Goal: Transaction & Acquisition: Purchase product/service

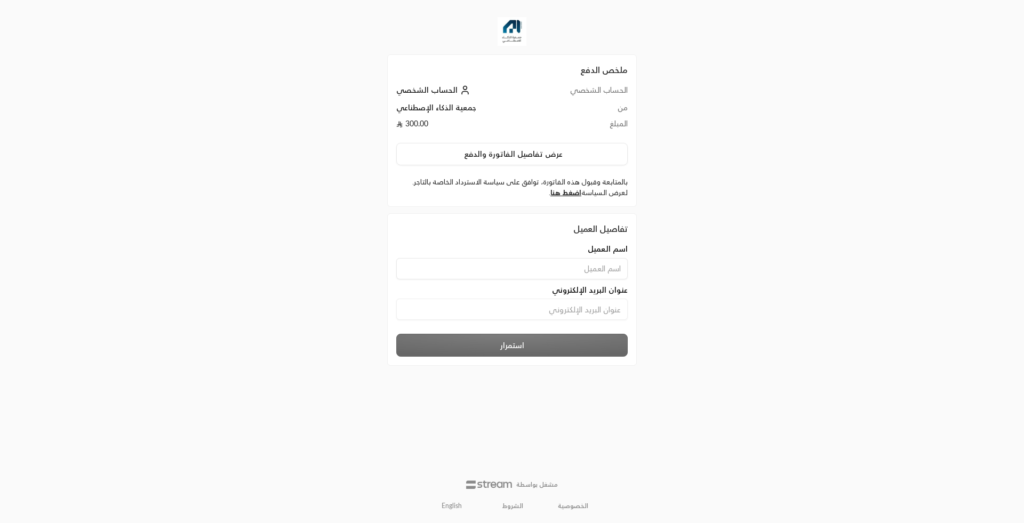
click at [573, 278] on input at bounding box center [511, 268] width 231 height 21
type input "s"
type input "حسام الجمل"
click at [589, 305] on input at bounding box center [511, 309] width 231 height 21
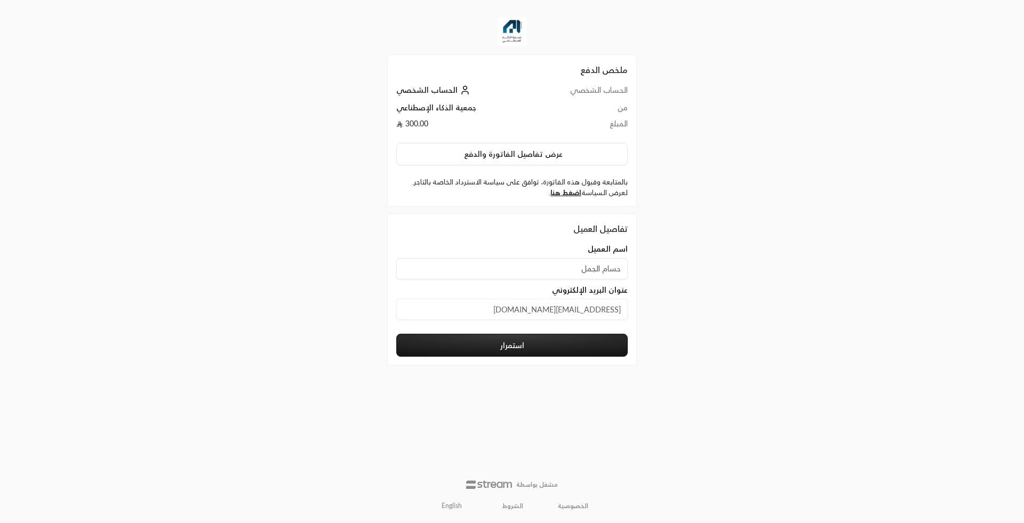
type input "[EMAIL_ADDRESS][DOMAIN_NAME]"
click at [550, 340] on button "استمرار" at bounding box center [511, 345] width 231 height 23
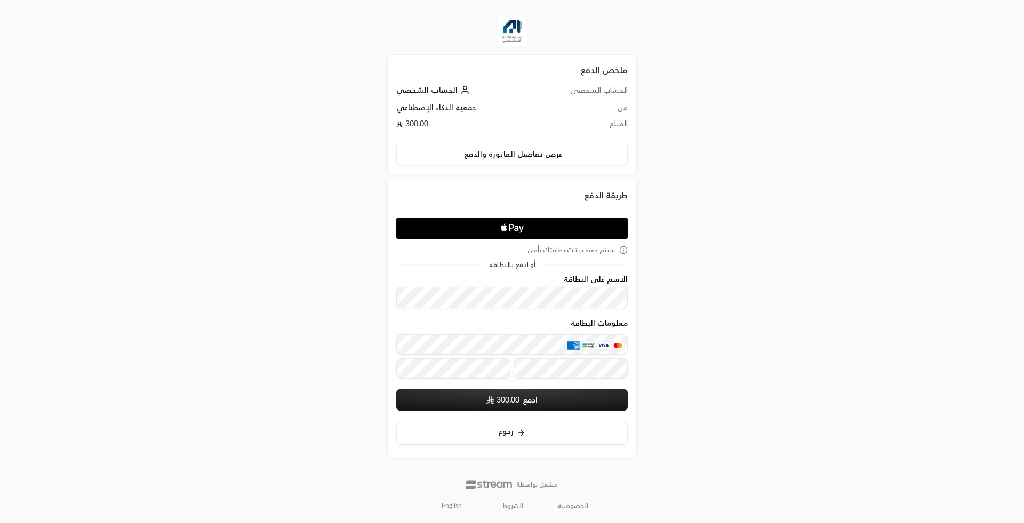
click at [546, 405] on button "ادفع 300.00" at bounding box center [511, 399] width 231 height 21
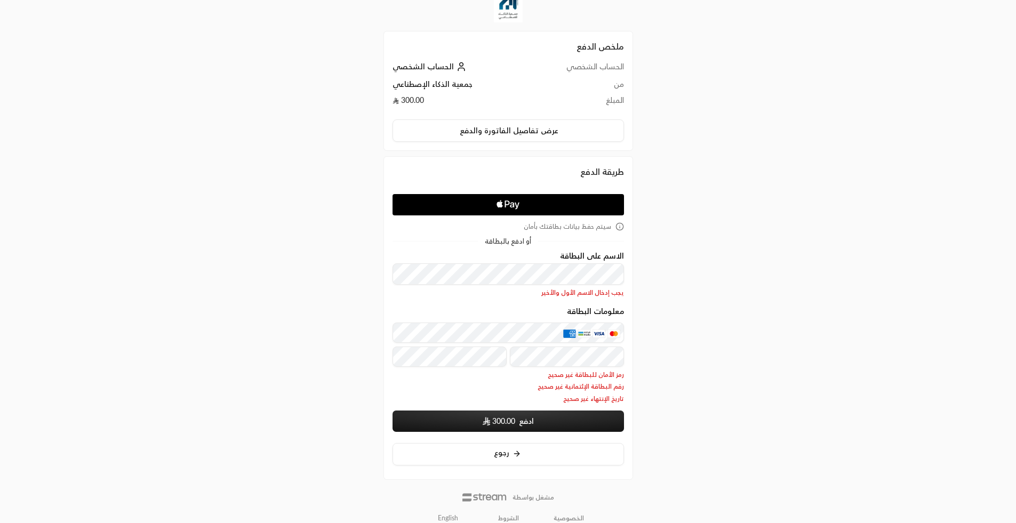
scroll to position [36, 0]
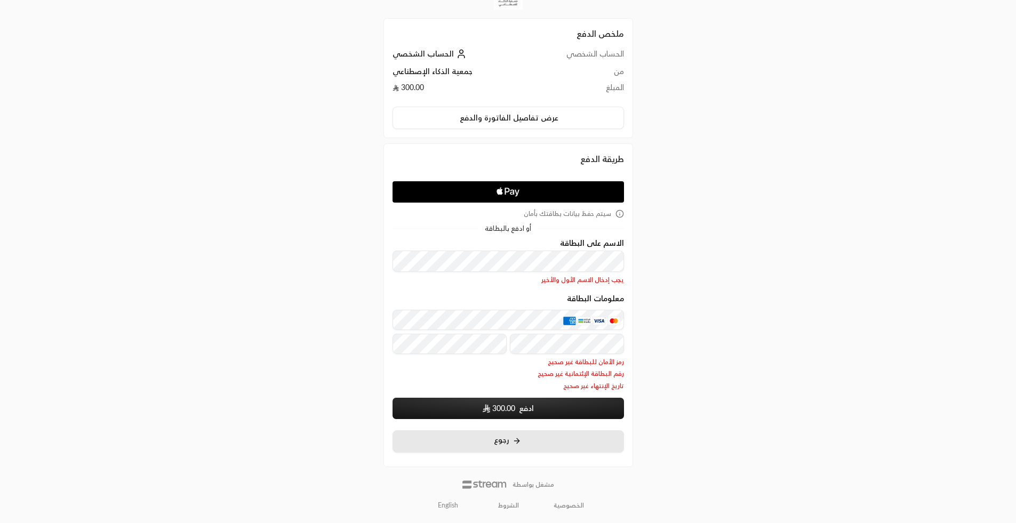
click at [506, 450] on button "رجوع" at bounding box center [508, 441] width 231 height 23
